Goal: Information Seeking & Learning: Learn about a topic

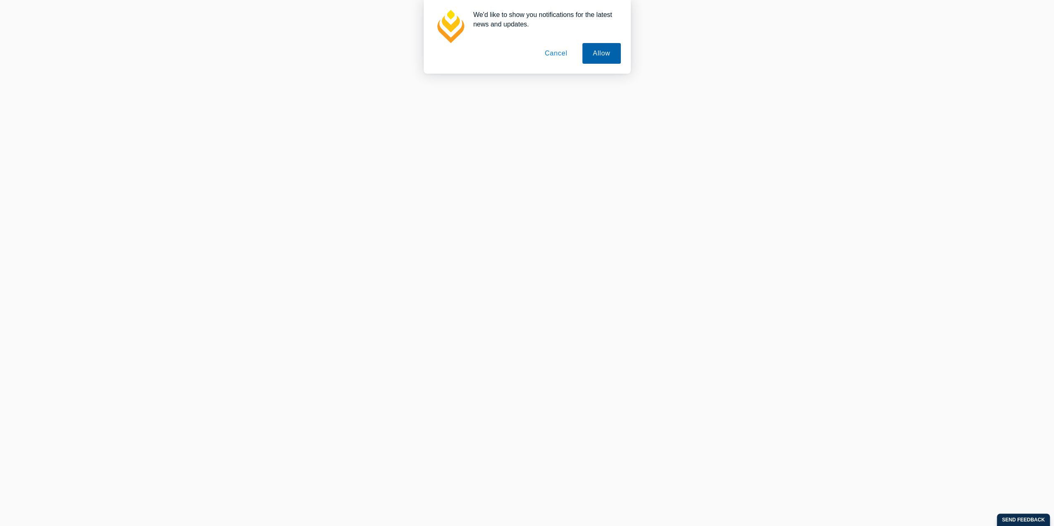
click at [602, 52] on button "Allow" at bounding box center [601, 53] width 38 height 21
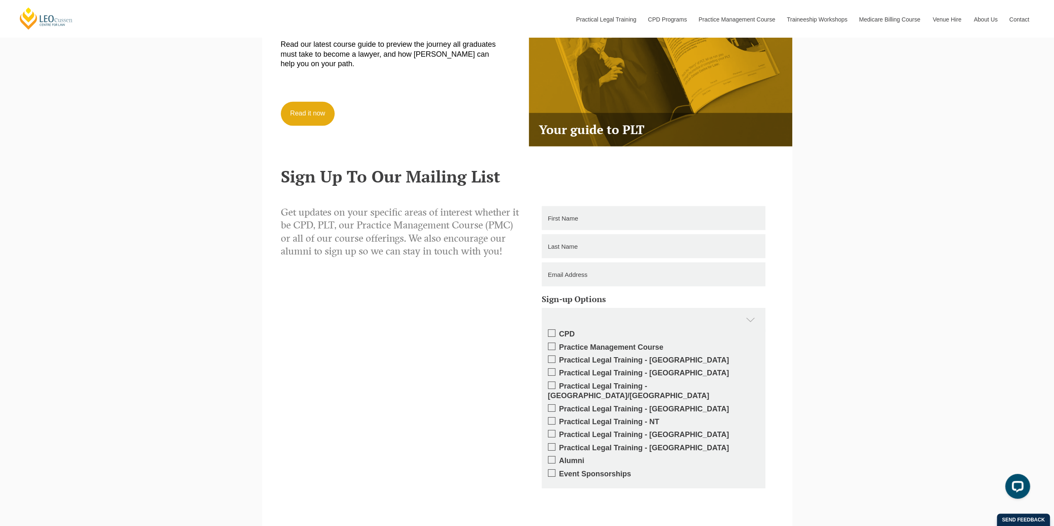
scroll to position [2568, 0]
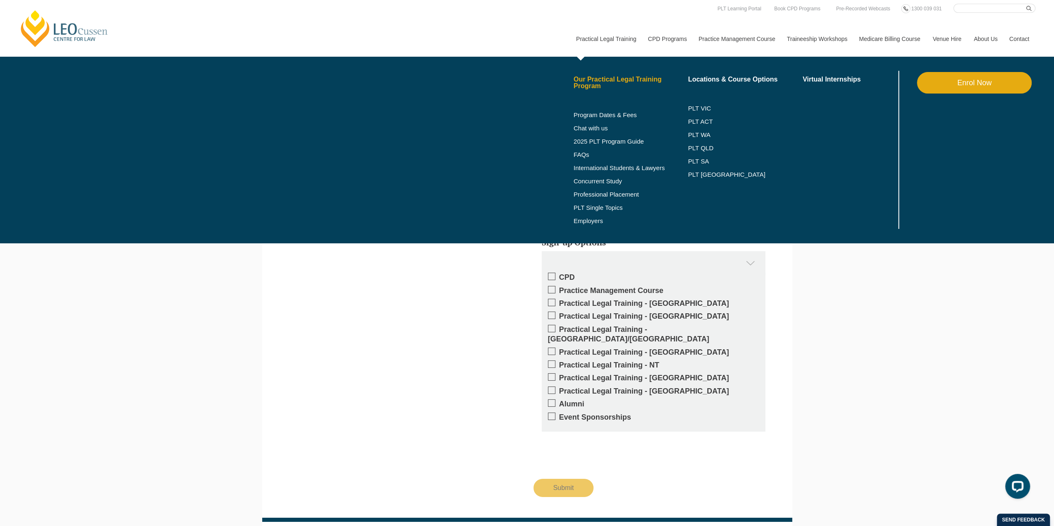
click at [596, 82] on link "Our Practical Legal Training Program" at bounding box center [631, 82] width 115 height 13
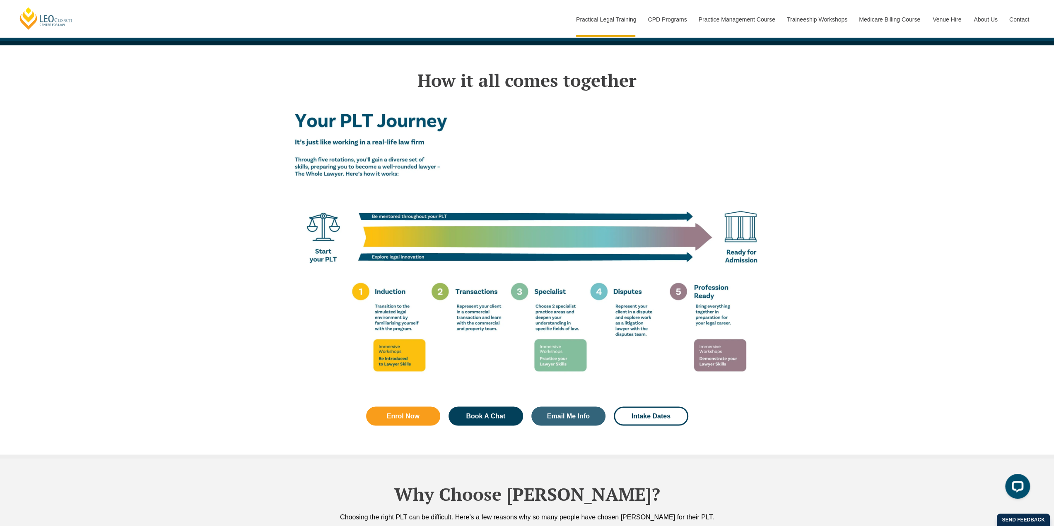
scroll to position [1261, 0]
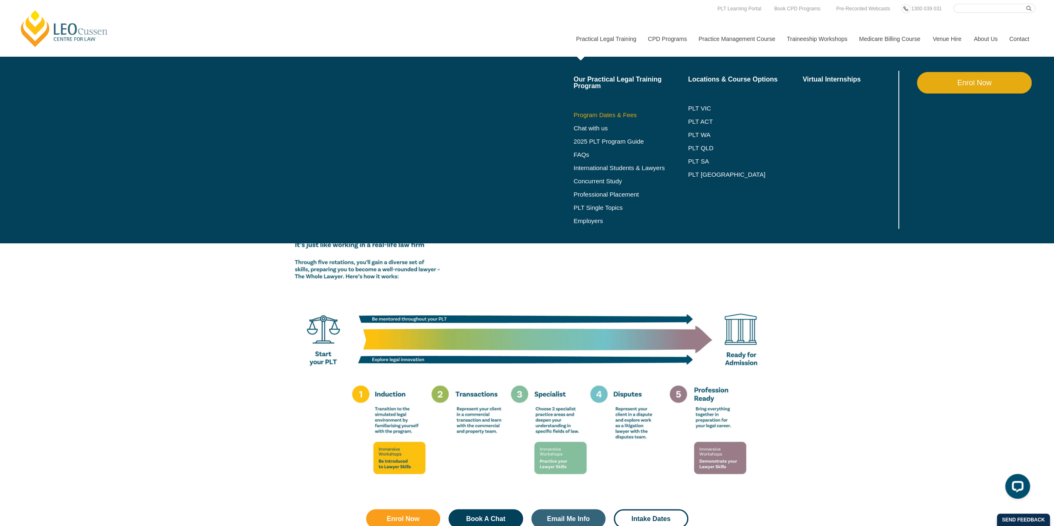
click at [618, 116] on link "Program Dates & Fees" at bounding box center [631, 115] width 115 height 7
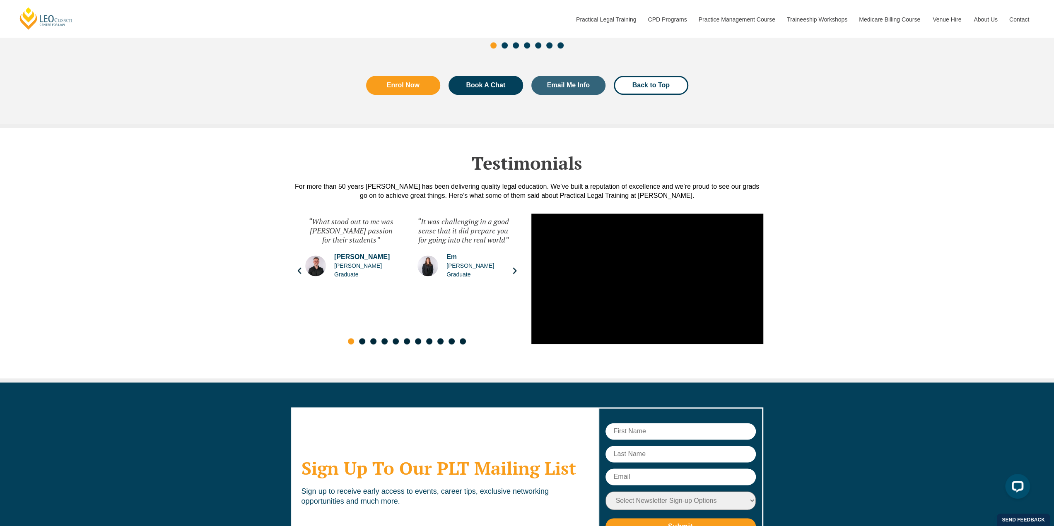
scroll to position [4288, 0]
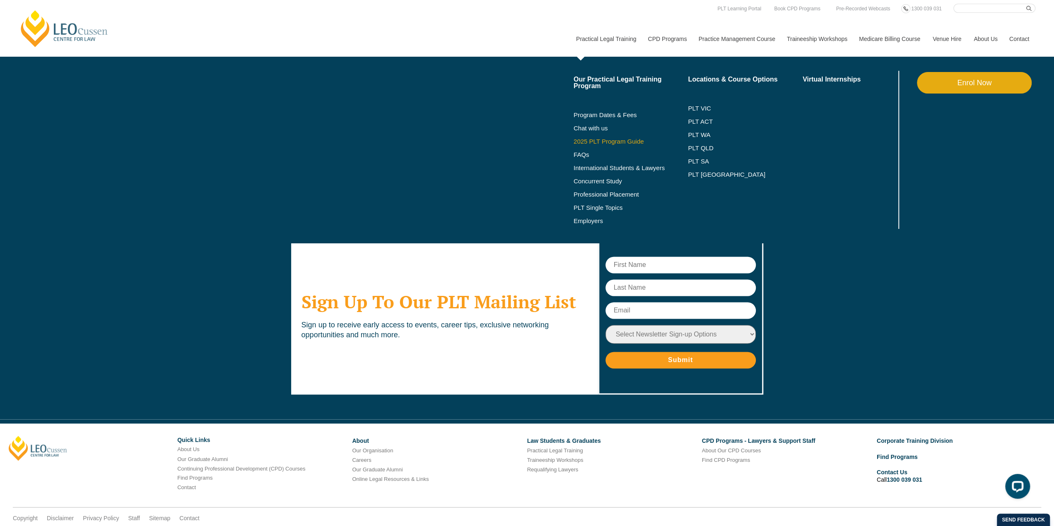
click at [595, 144] on link "2025 PLT Program Guide" at bounding box center [621, 141] width 94 height 7
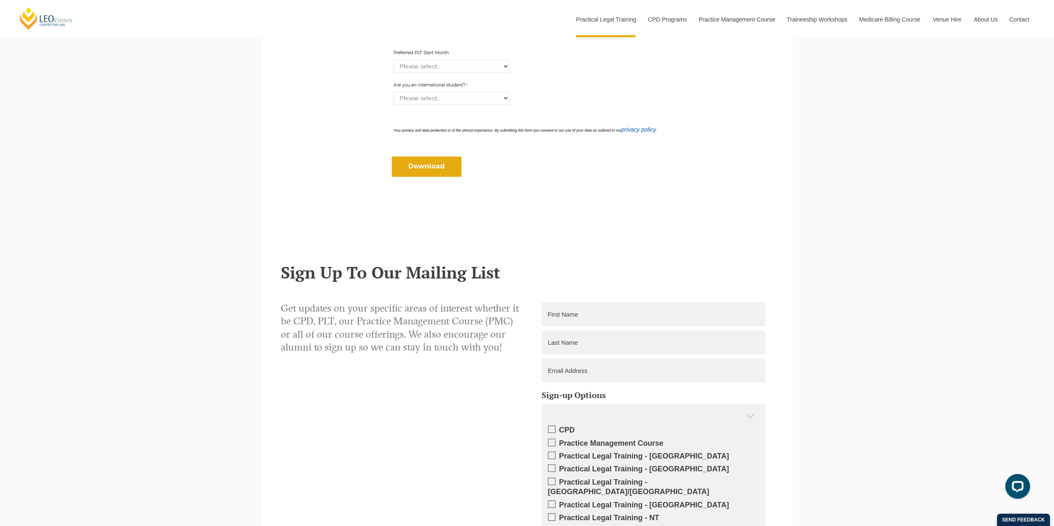
scroll to position [414, 0]
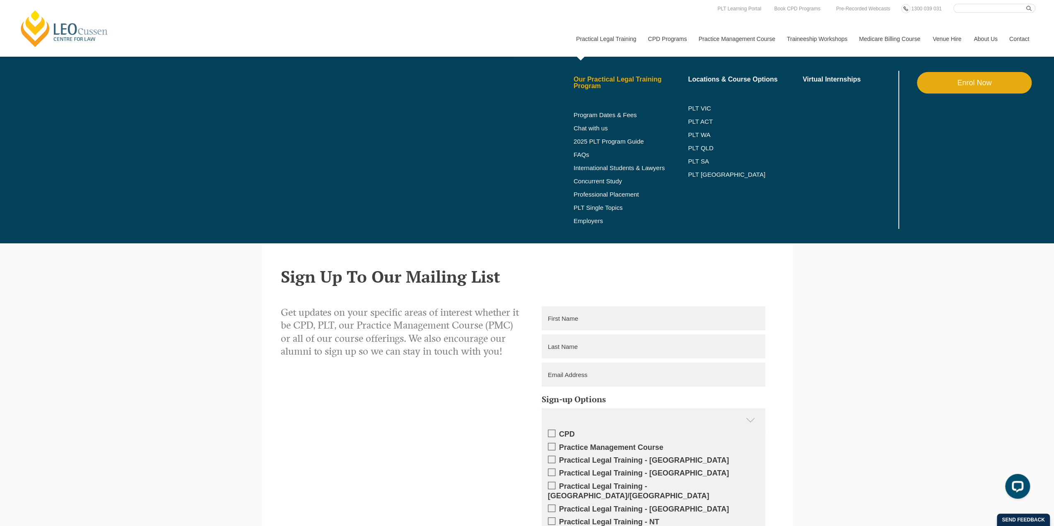
click at [599, 79] on link "Our Practical Legal Training Program" at bounding box center [631, 82] width 115 height 13
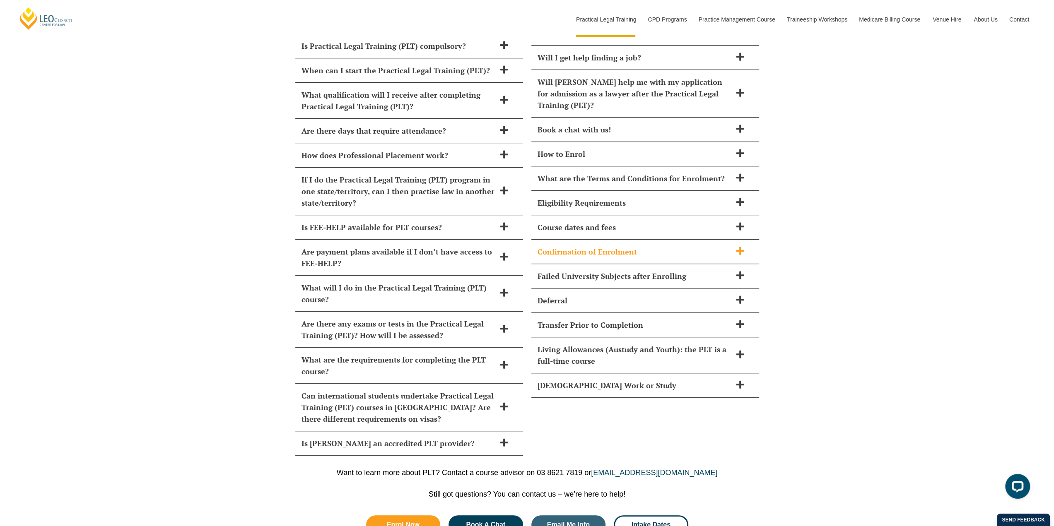
scroll to position [3645, 0]
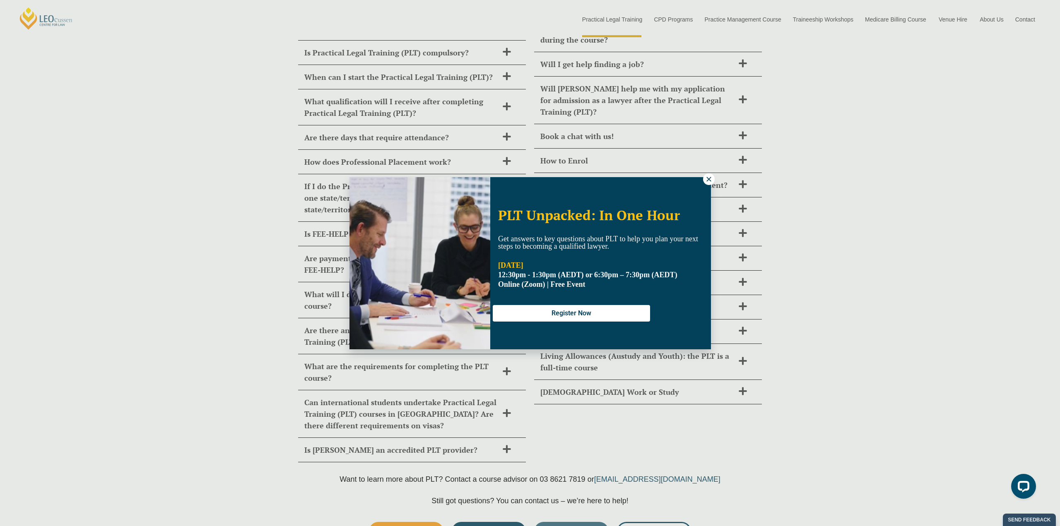
click at [710, 180] on icon at bounding box center [709, 179] width 5 height 5
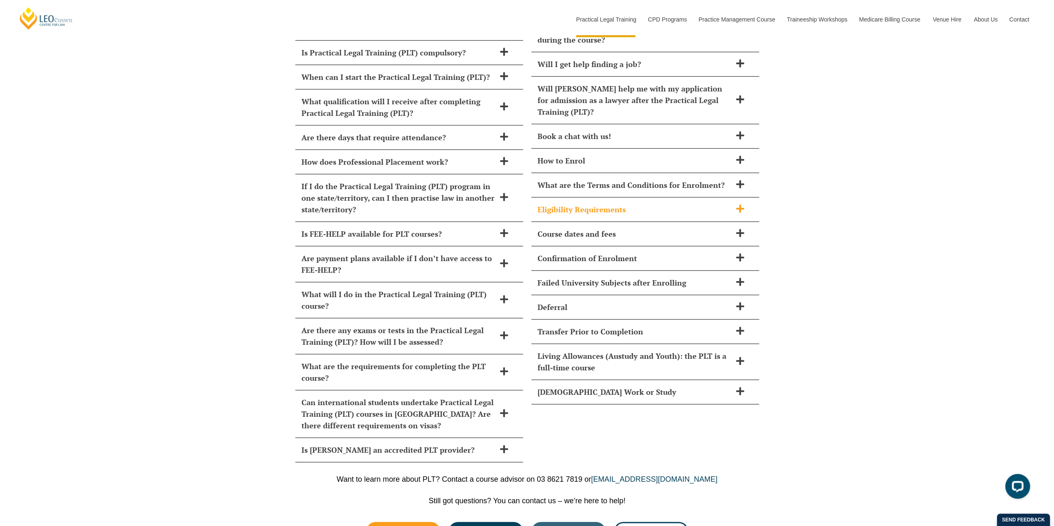
click at [724, 204] on h2 "Eligibility Requirements" at bounding box center [635, 210] width 194 height 12
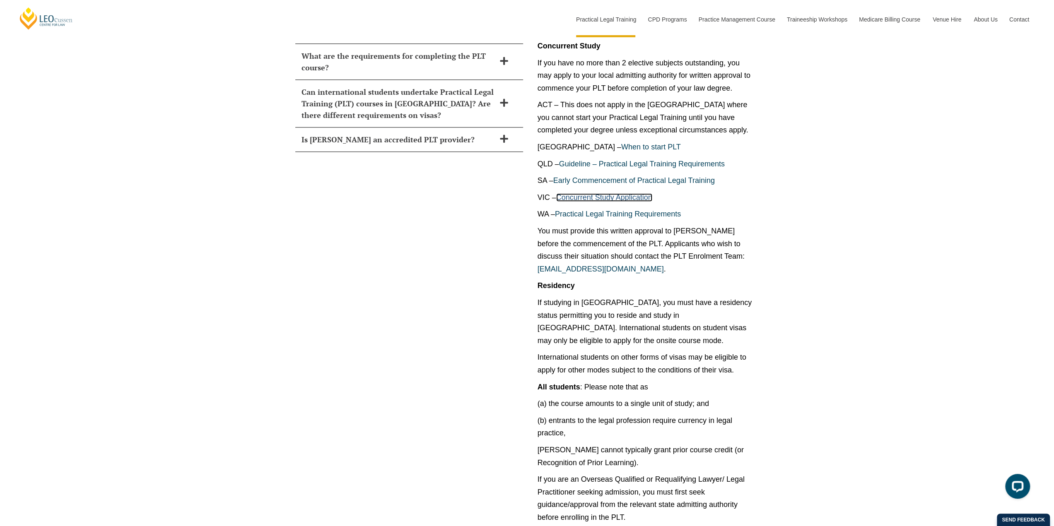
scroll to position [4059, 0]
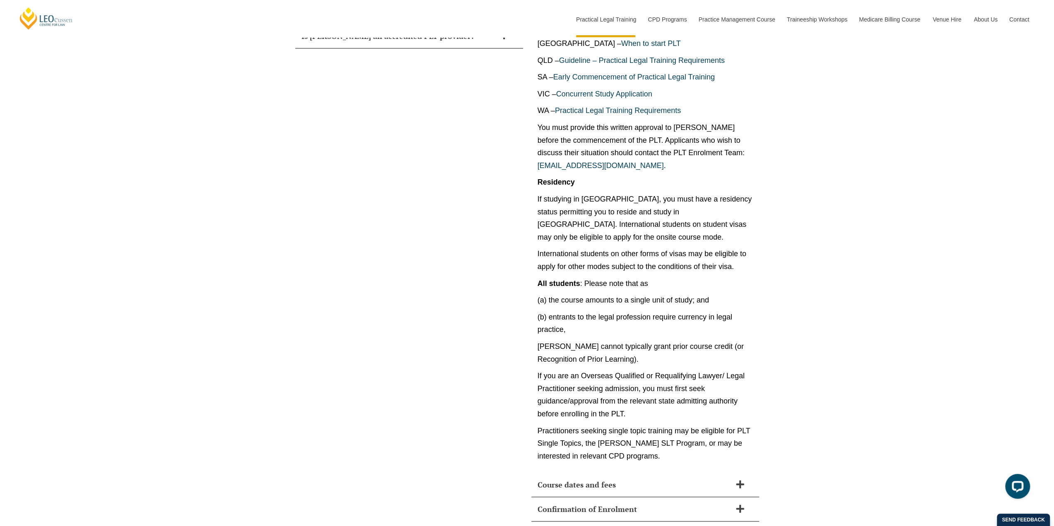
click at [842, 247] on div "How long does Practical Legal Training (PLT) take? Leo Cussen’s PLT course can …" at bounding box center [527, 129] width 1054 height 1071
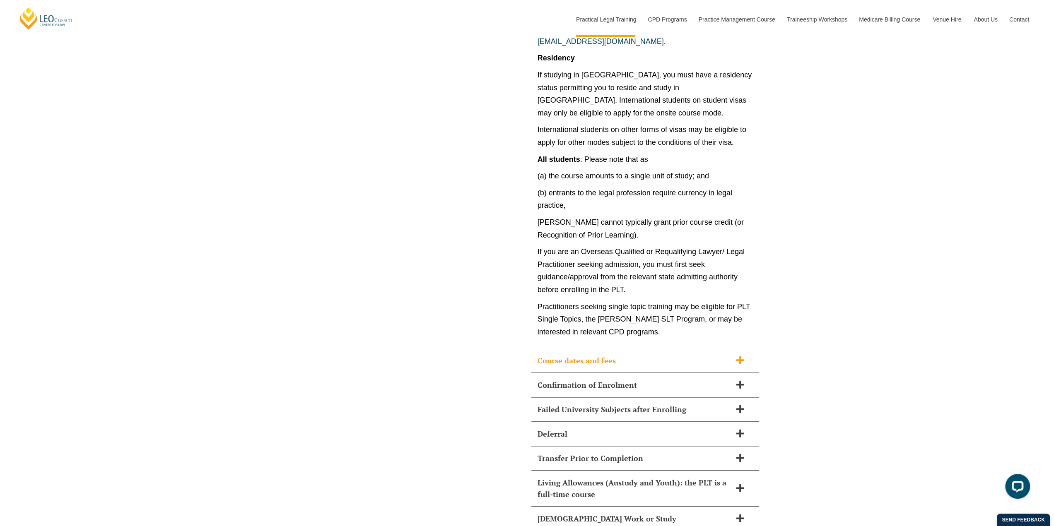
click at [672, 355] on h2 "Course dates and fees" at bounding box center [635, 361] width 194 height 12
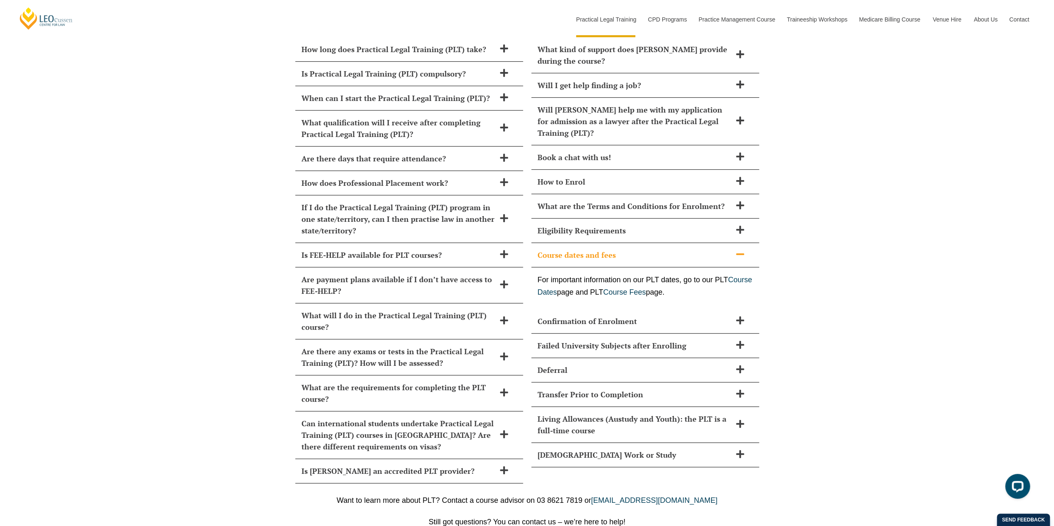
scroll to position [3622, 0]
click at [709, 451] on h2 "Part-Time Work or Study" at bounding box center [635, 457] width 194 height 12
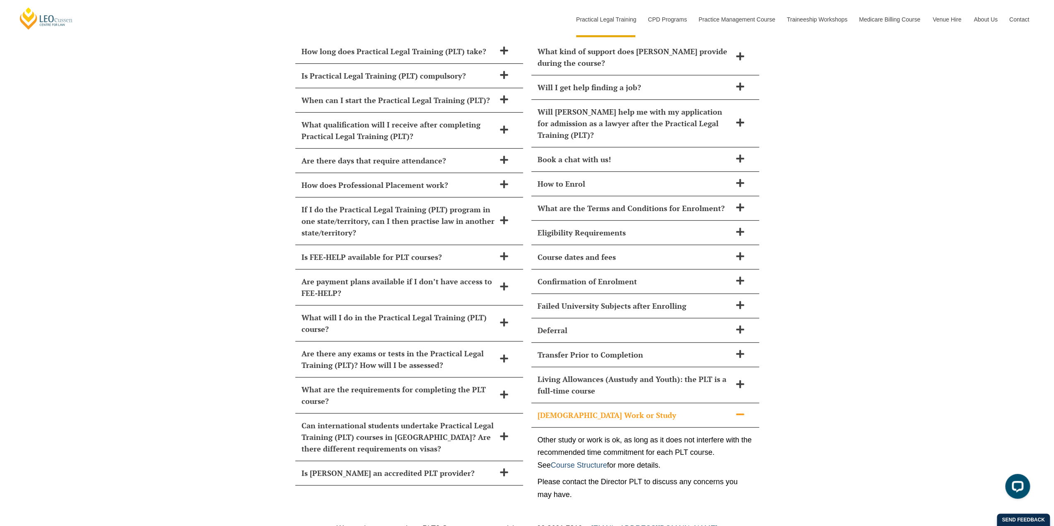
click at [596, 461] on link "Course Structure" at bounding box center [579, 465] width 56 height 8
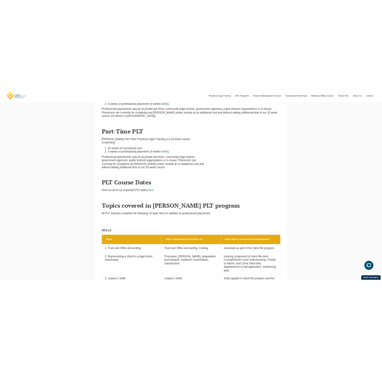
scroll to position [373, 0]
